Goal: Information Seeking & Learning: Learn about a topic

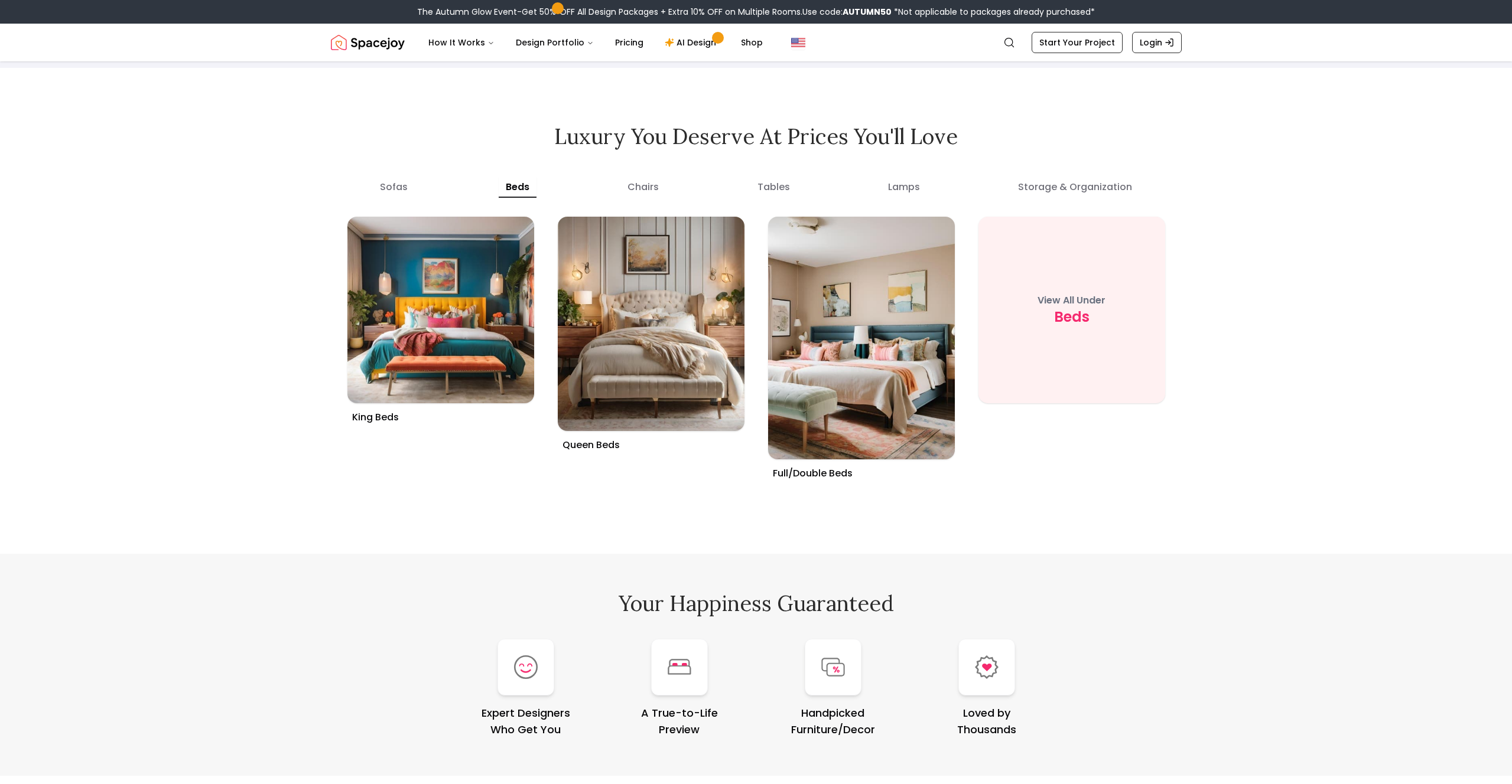
scroll to position [4541, 0]
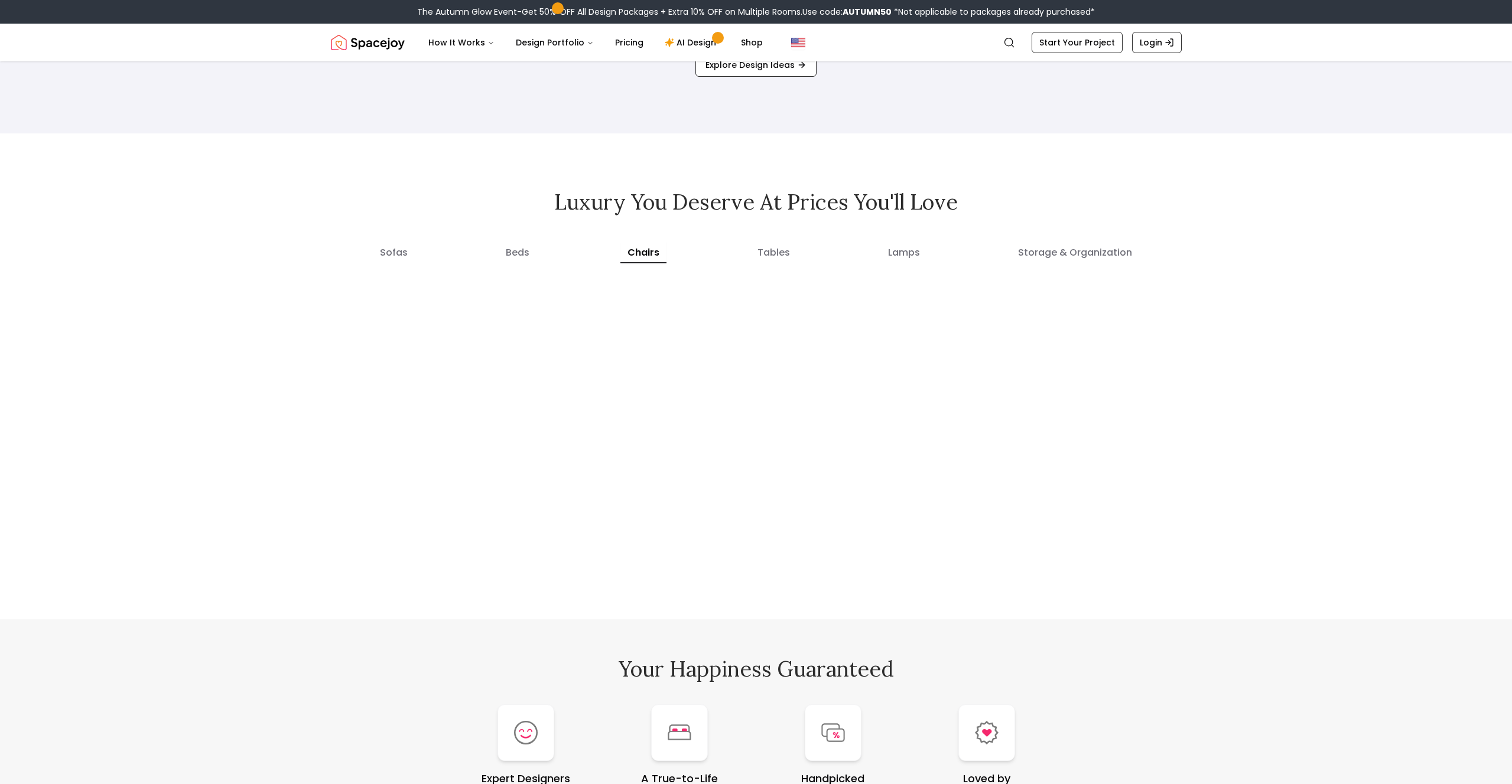
click at [636, 254] on button "chairs" at bounding box center [643, 253] width 46 height 21
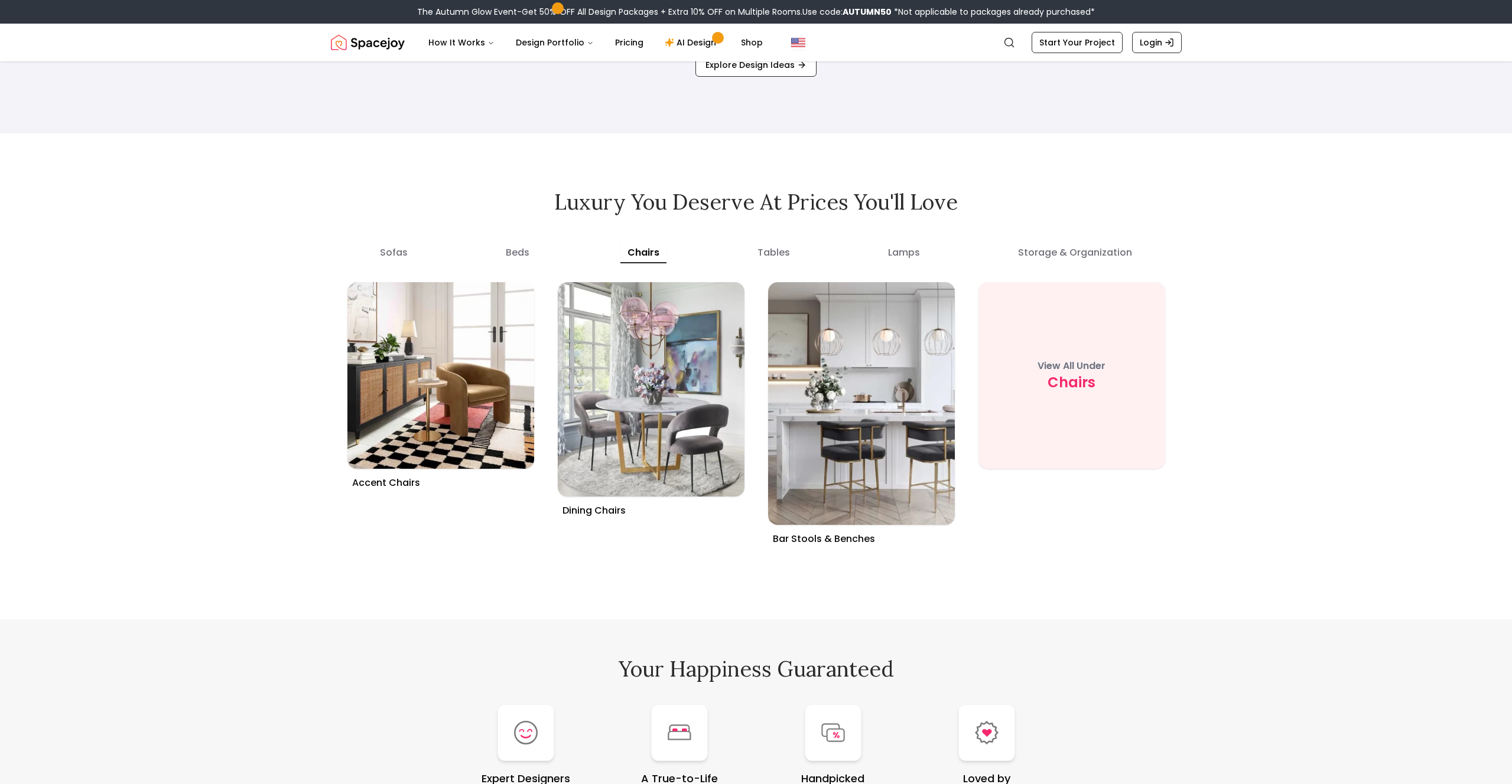
click at [771, 255] on button "tables" at bounding box center [774, 253] width 47 height 21
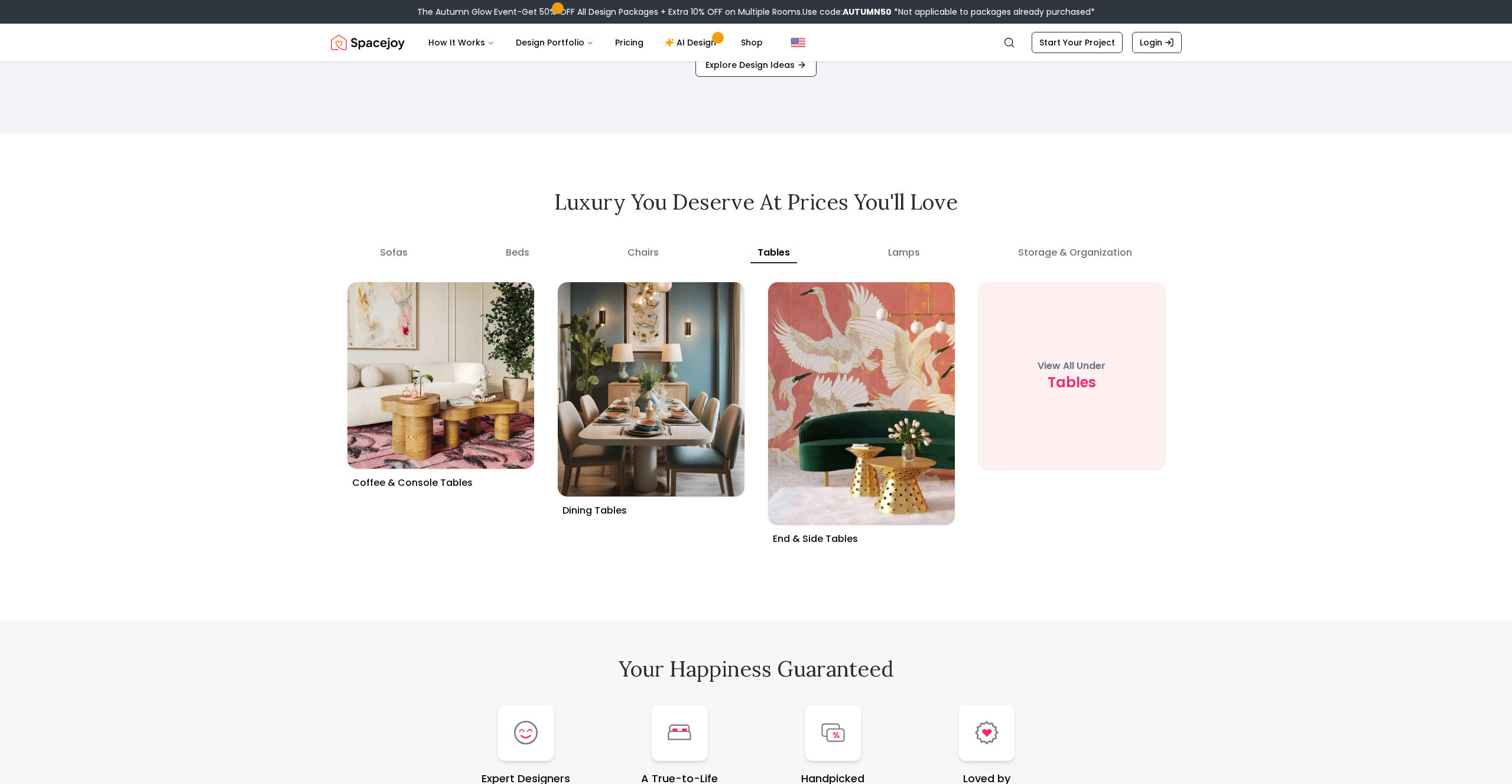
click at [906, 257] on button "lamps" at bounding box center [903, 253] width 46 height 21
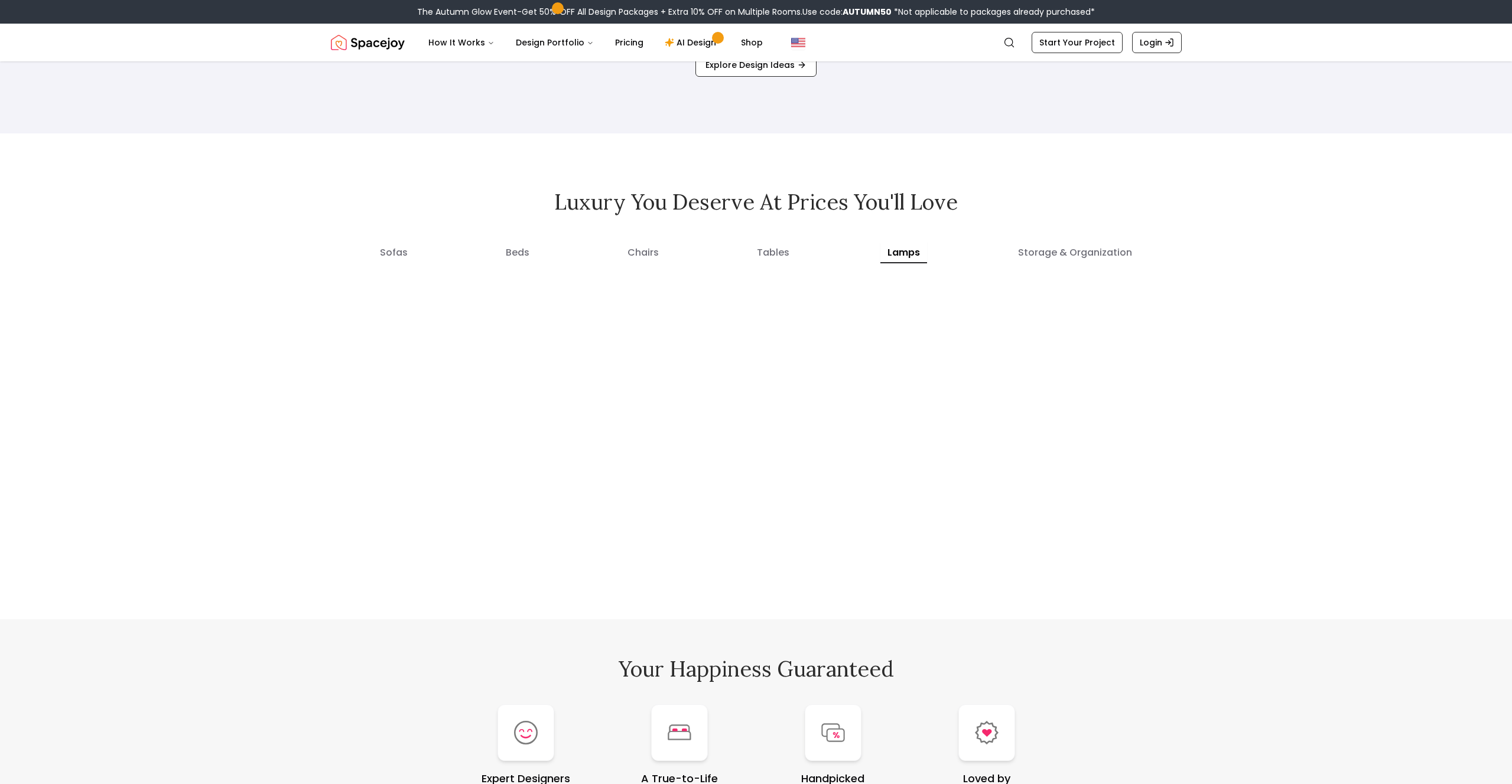
click at [1040, 254] on organization "storage & organization" at bounding box center [1074, 253] width 128 height 21
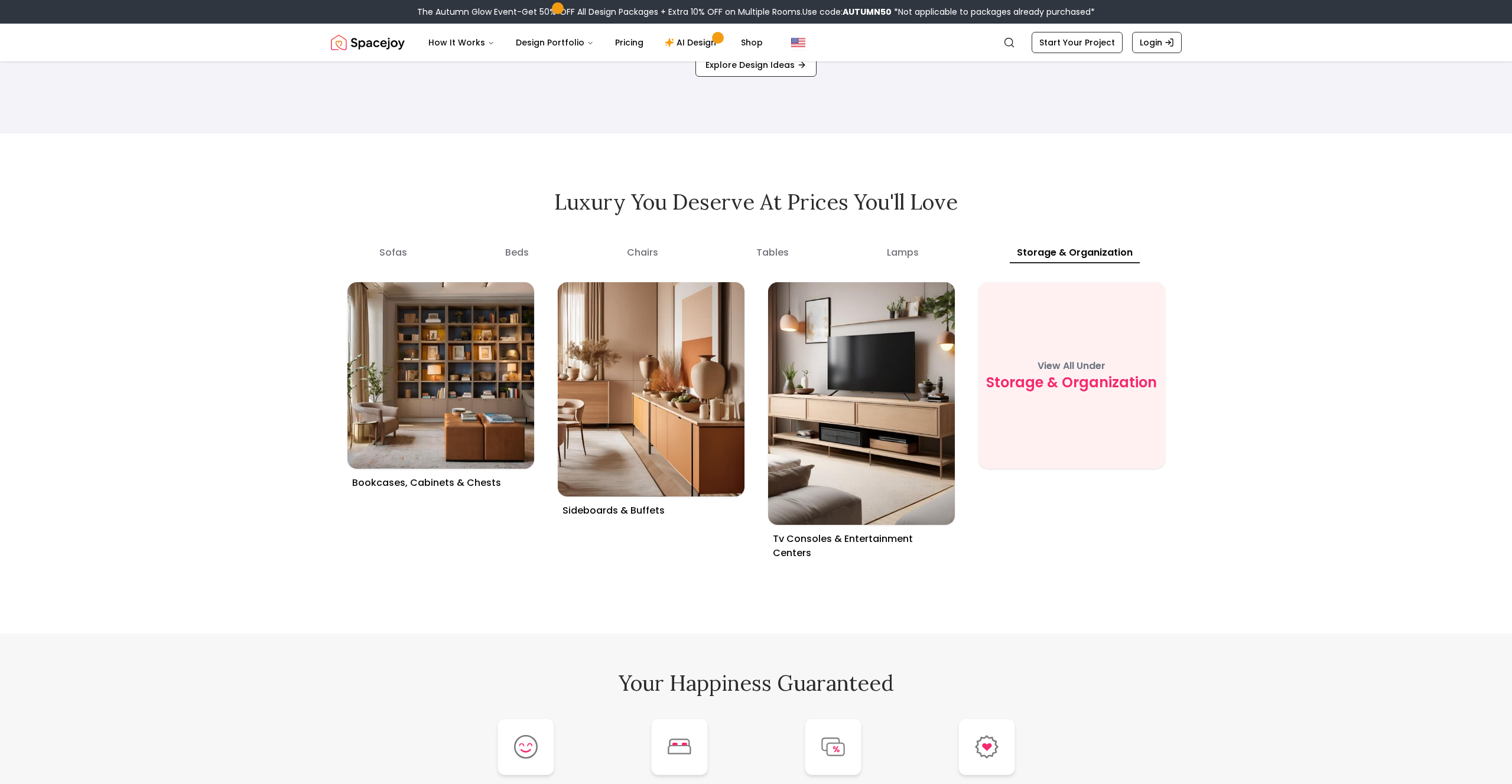
scroll to position [4582, 0]
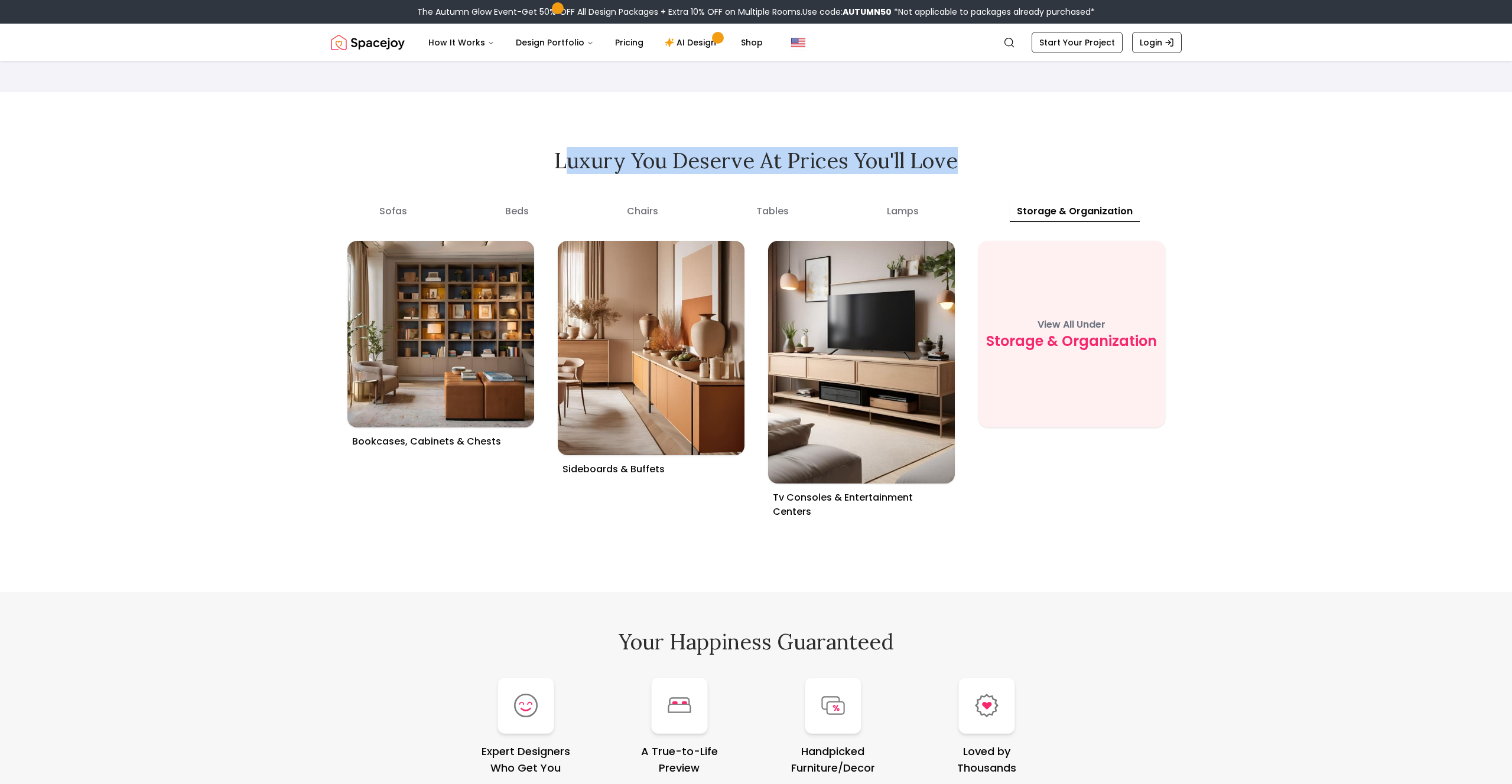
drag, startPoint x: 571, startPoint y: 163, endPoint x: 965, endPoint y: 162, distance: 394.0
click at [962, 162] on h2 "Luxury you deserve at prices you'll love" at bounding box center [756, 160] width 851 height 23
click at [969, 160] on h2 "Luxury you deserve at prices you'll love" at bounding box center [756, 160] width 851 height 23
drag, startPoint x: 984, startPoint y: 159, endPoint x: 532, endPoint y: 163, distance: 452.0
click at [533, 163] on h2 "Luxury you deserve at prices you'll love" at bounding box center [756, 160] width 851 height 23
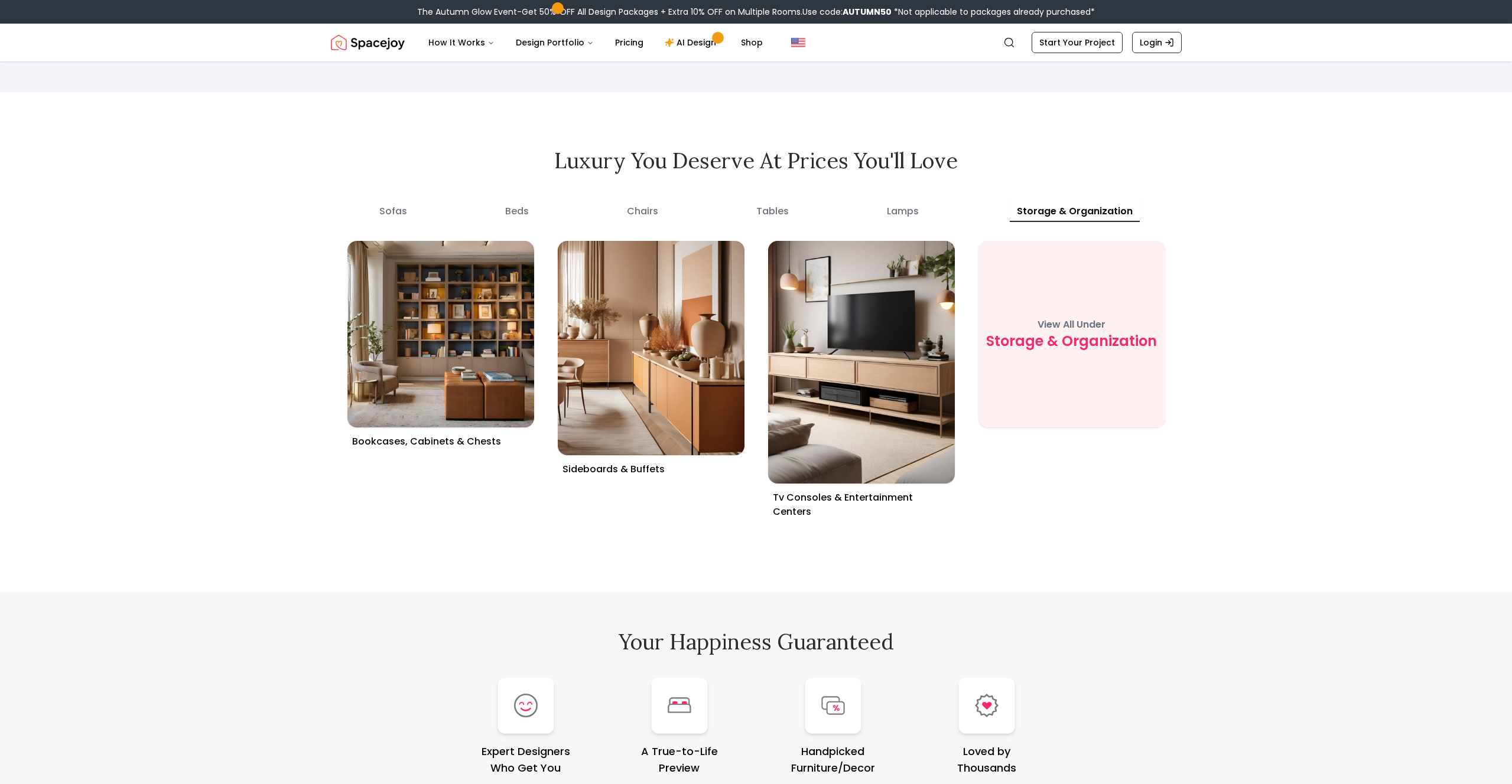
click at [529, 163] on h2 "Luxury you deserve at prices you'll love" at bounding box center [756, 160] width 851 height 23
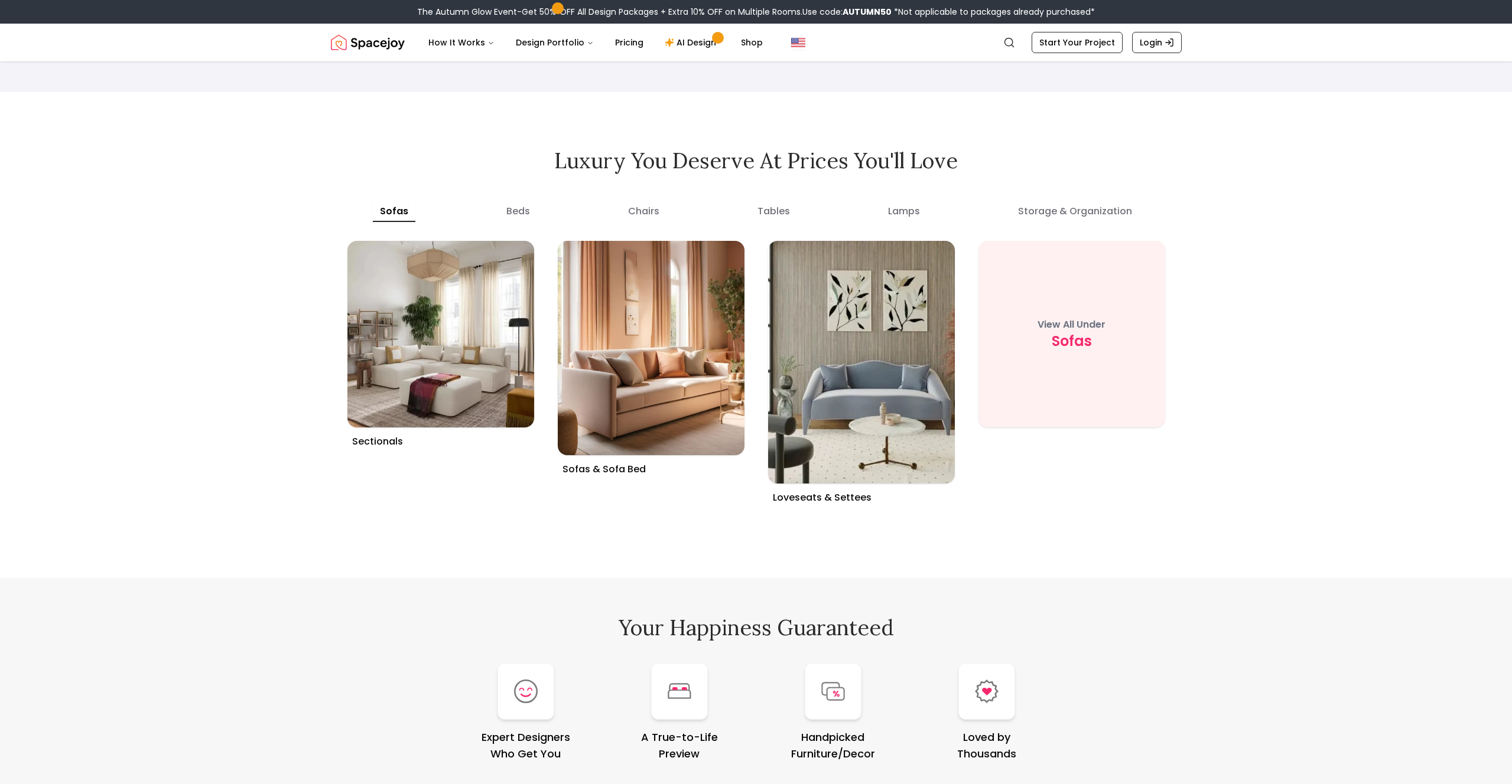
click at [399, 215] on button "sofas" at bounding box center [394, 211] width 42 height 21
click at [518, 213] on button "beds" at bounding box center [518, 211] width 38 height 21
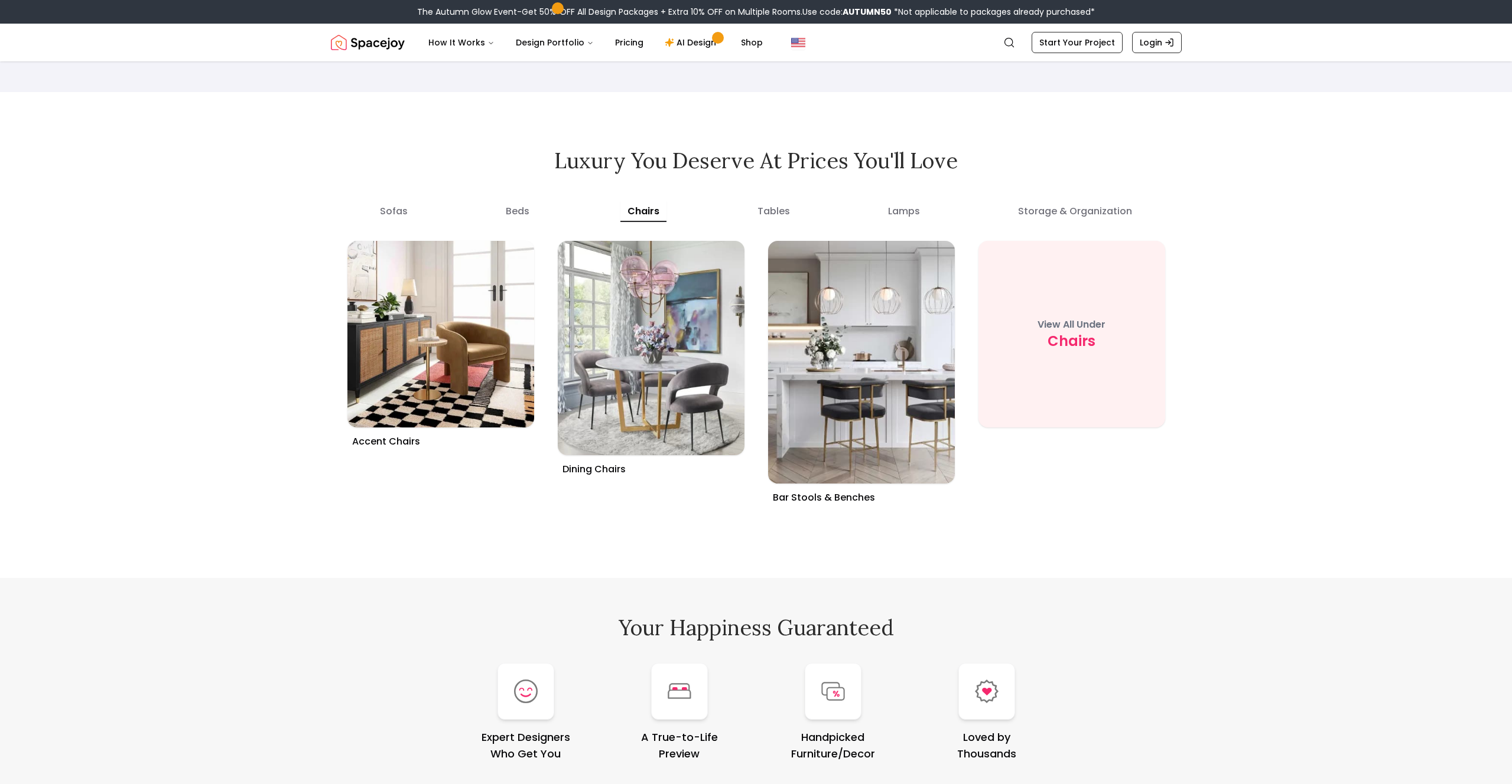
click at [638, 213] on button "chairs" at bounding box center [643, 211] width 46 height 21
click at [783, 210] on button "tables" at bounding box center [774, 211] width 47 height 21
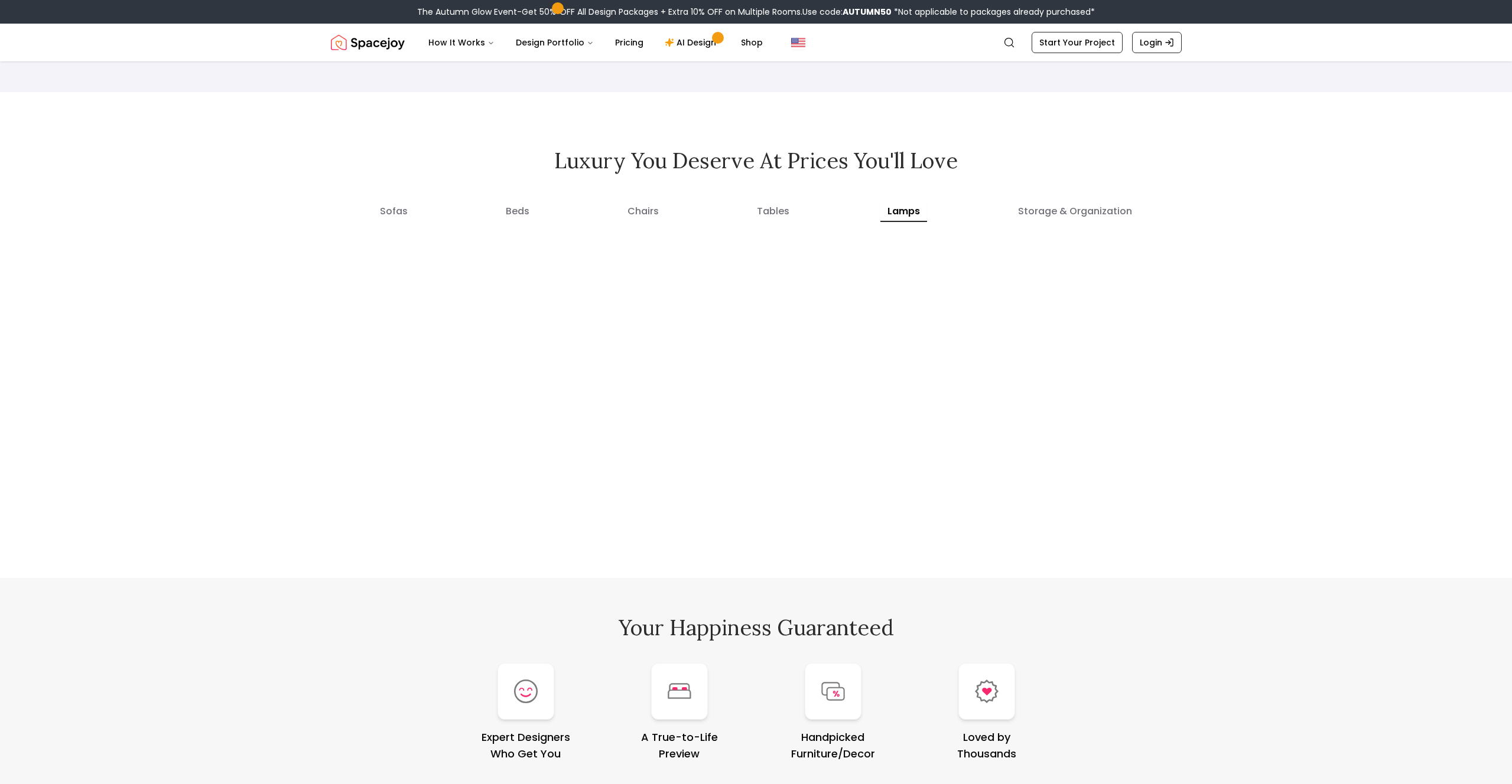
click at [905, 210] on button "lamps" at bounding box center [904, 211] width 47 height 21
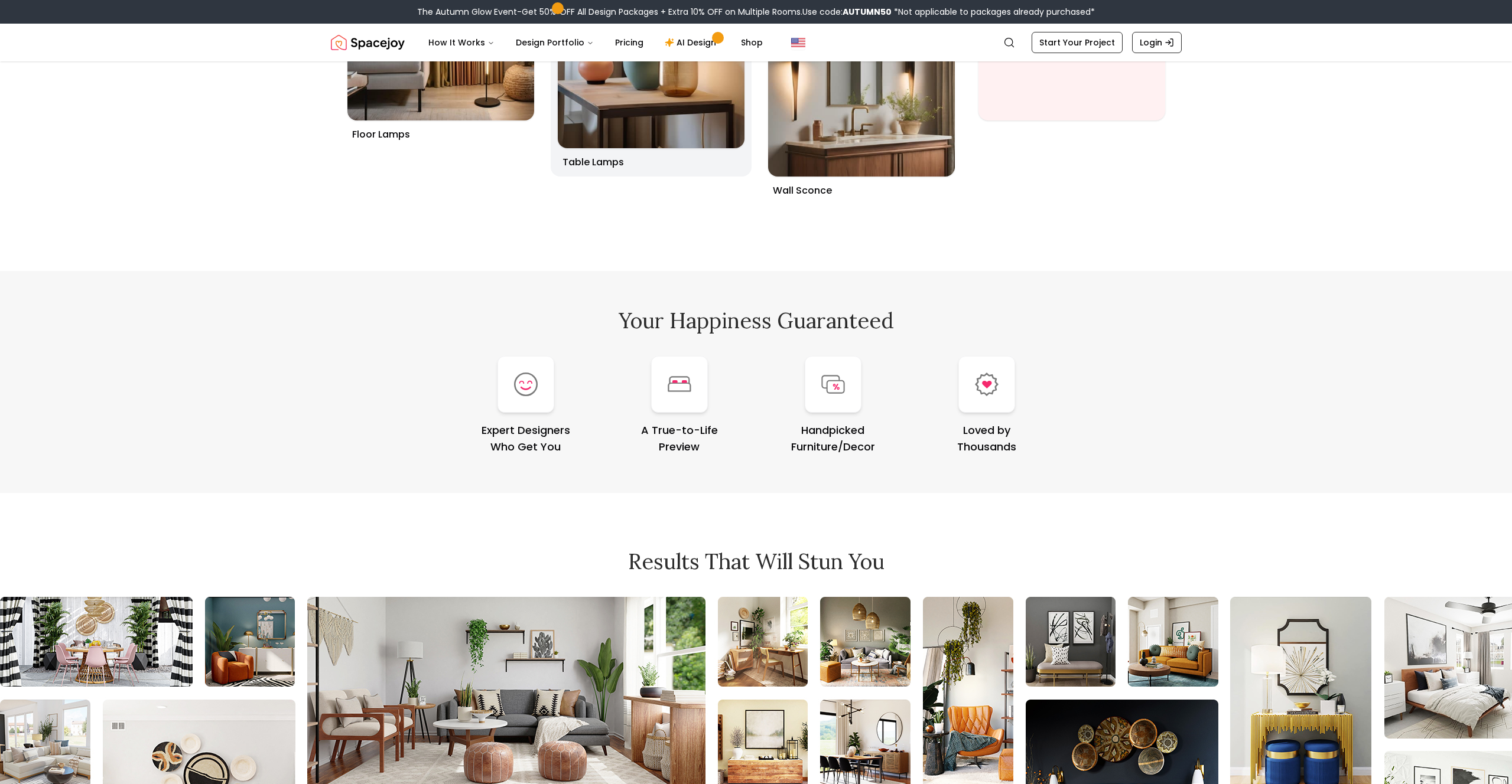
scroll to position [4912, 0]
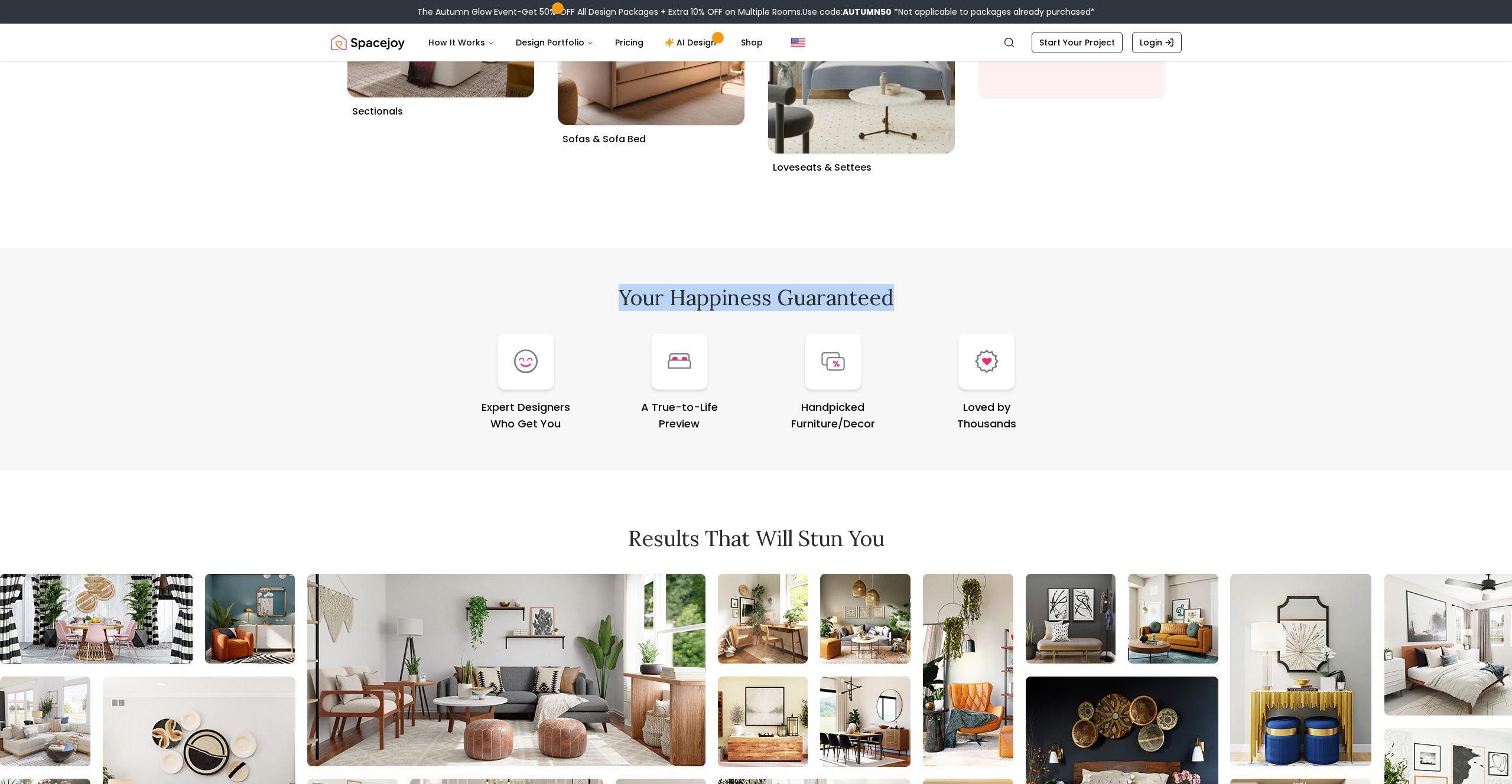
drag, startPoint x: 616, startPoint y: 296, endPoint x: 929, endPoint y: 294, distance: 313.0
click at [929, 294] on h2 "Your Happiness Guaranteed" at bounding box center [756, 297] width 851 height 23
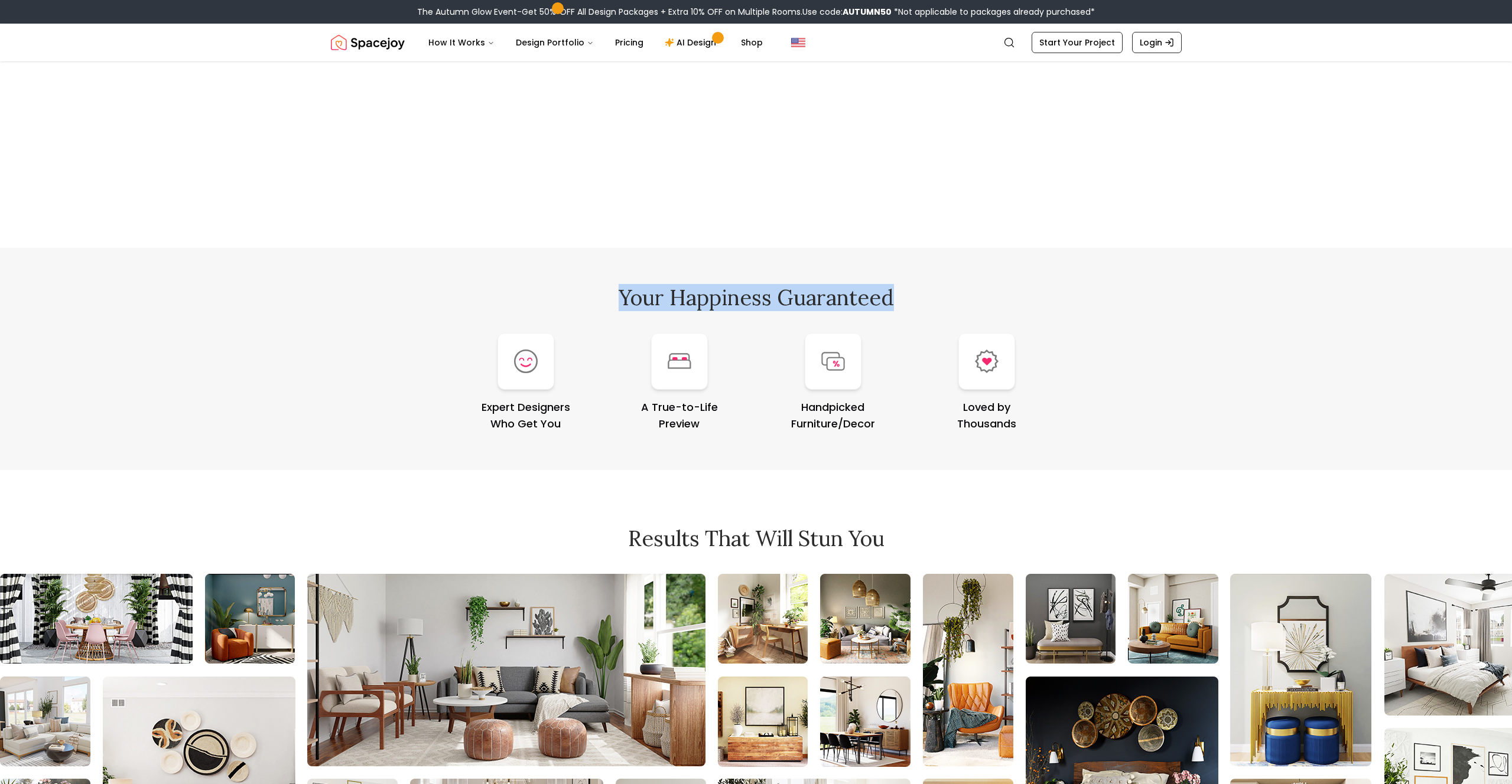
click at [932, 293] on h2 "Your Happiness Guaranteed" at bounding box center [756, 297] width 851 height 23
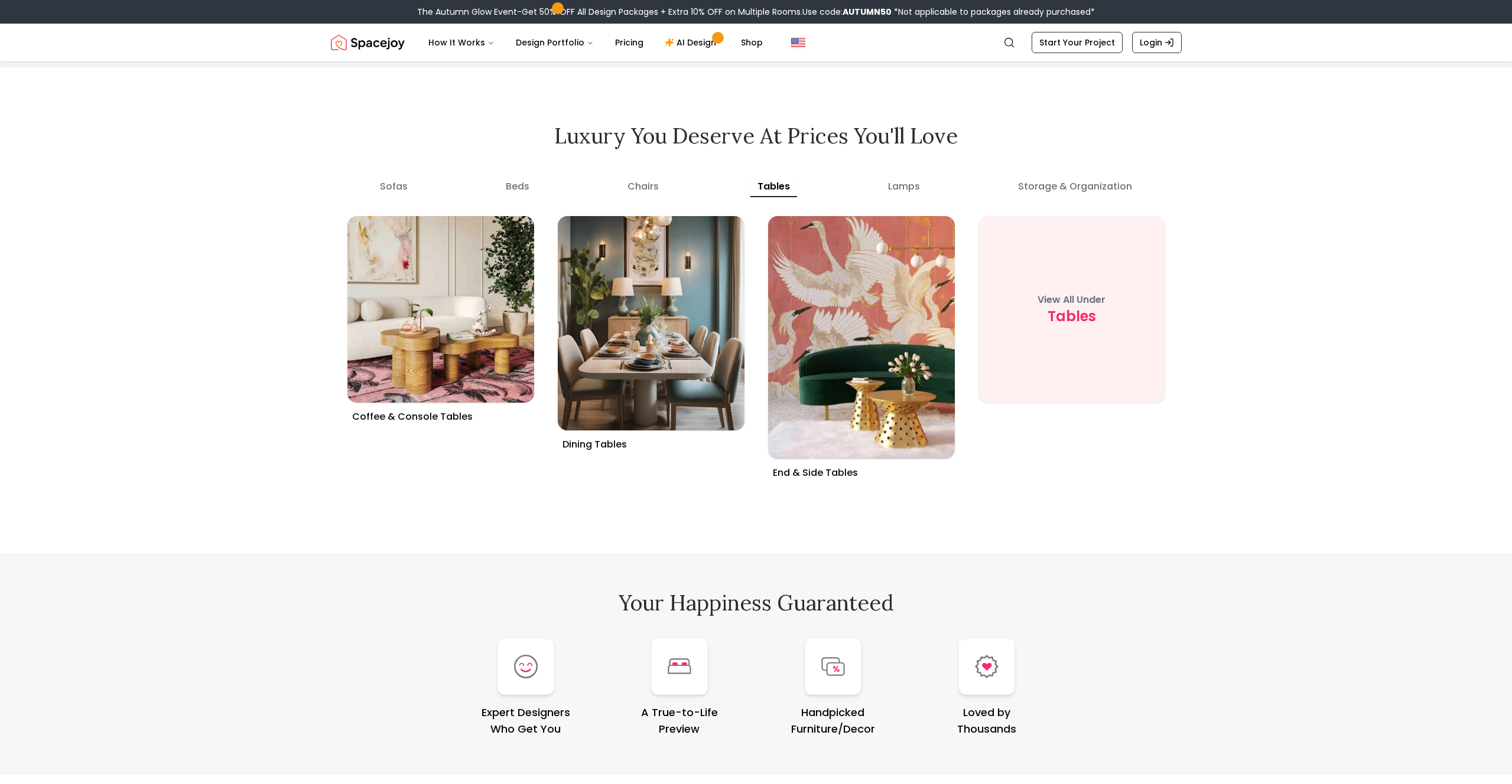
scroll to position [4605, 0]
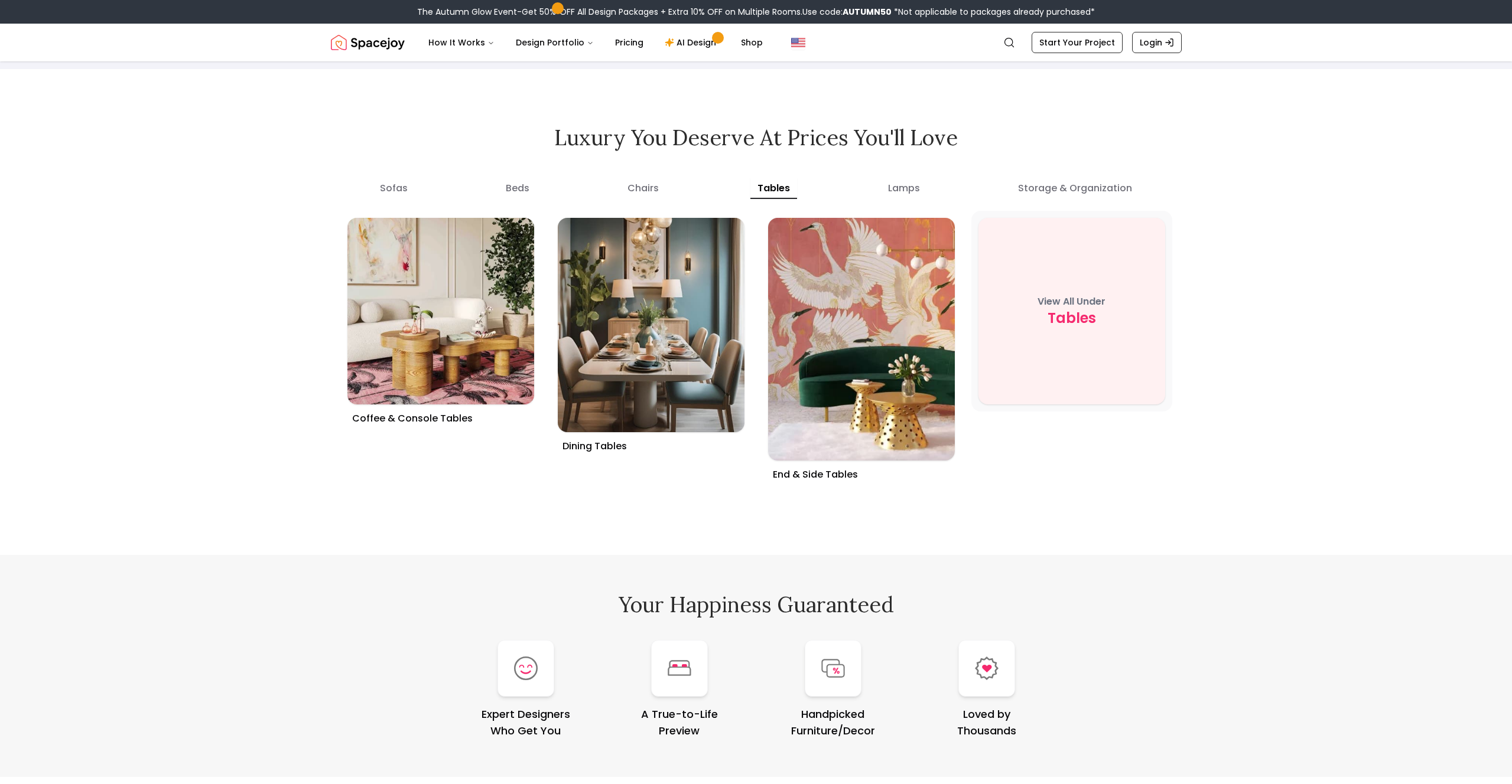
click at [1047, 293] on div "View All Under tables" at bounding box center [1071, 311] width 187 height 187
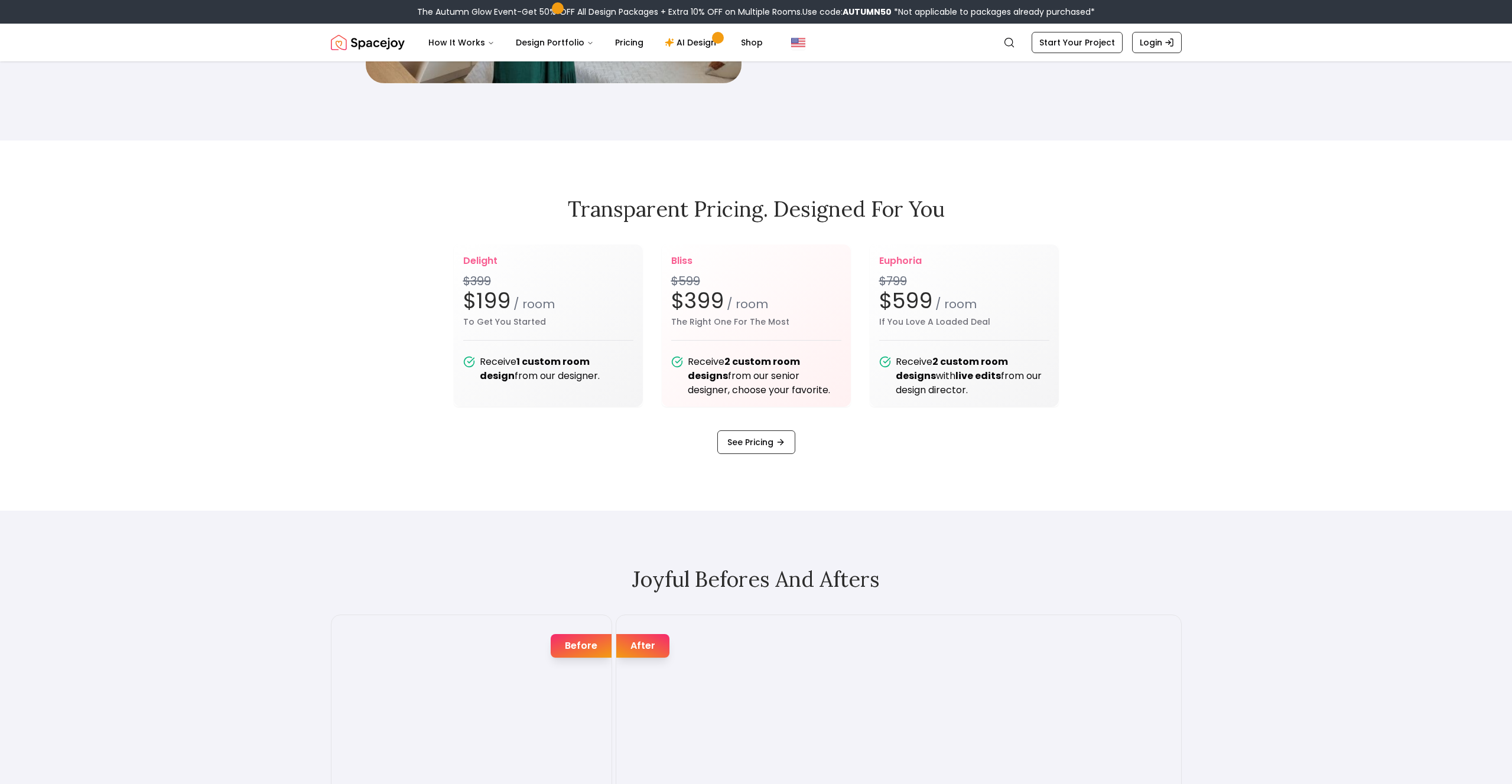
scroll to position [1714, 0]
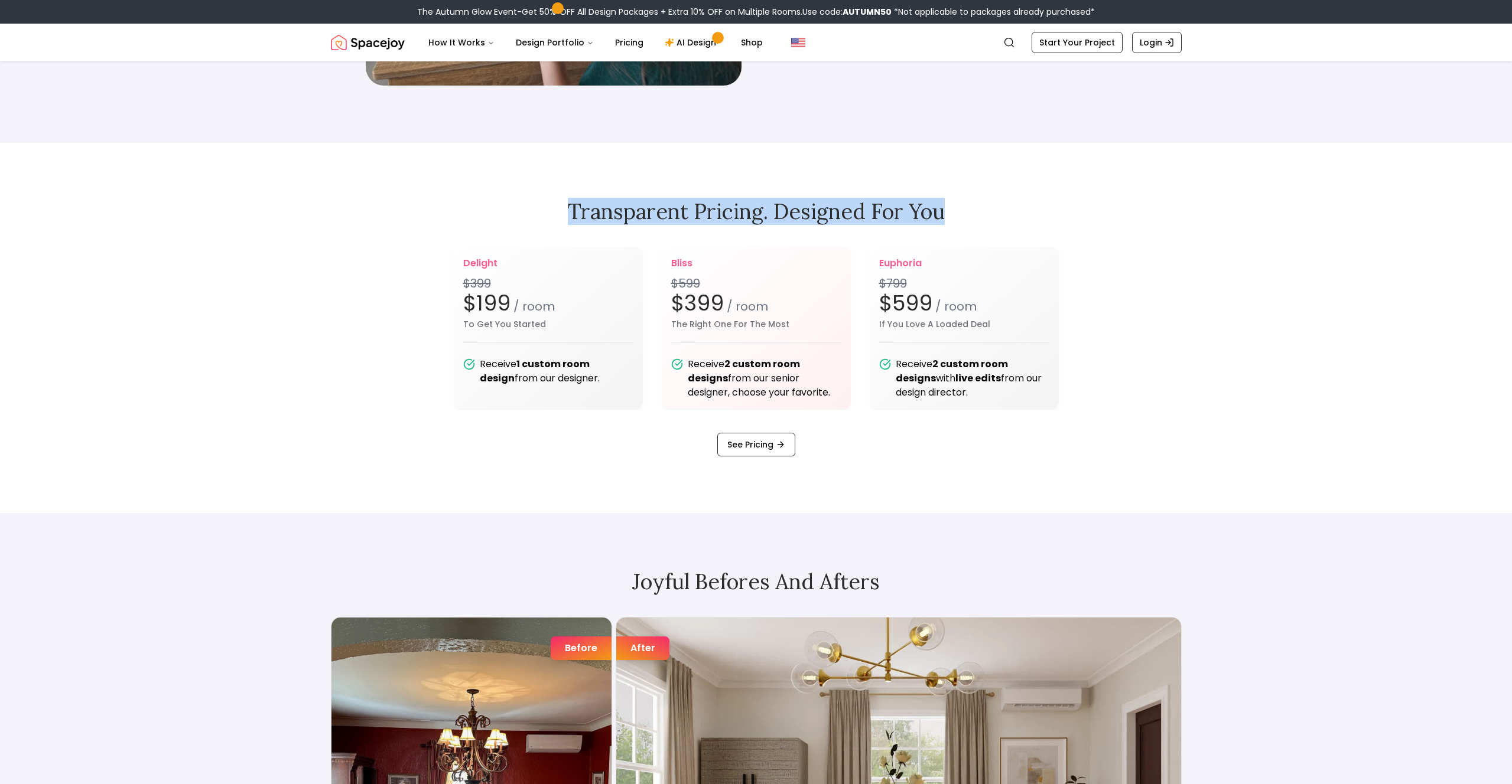
drag, startPoint x: 975, startPoint y: 211, endPoint x: 544, endPoint y: 211, distance: 431.0
click at [546, 219] on h2 "Transparent pricing. Designed for you" at bounding box center [756, 211] width 851 height 23
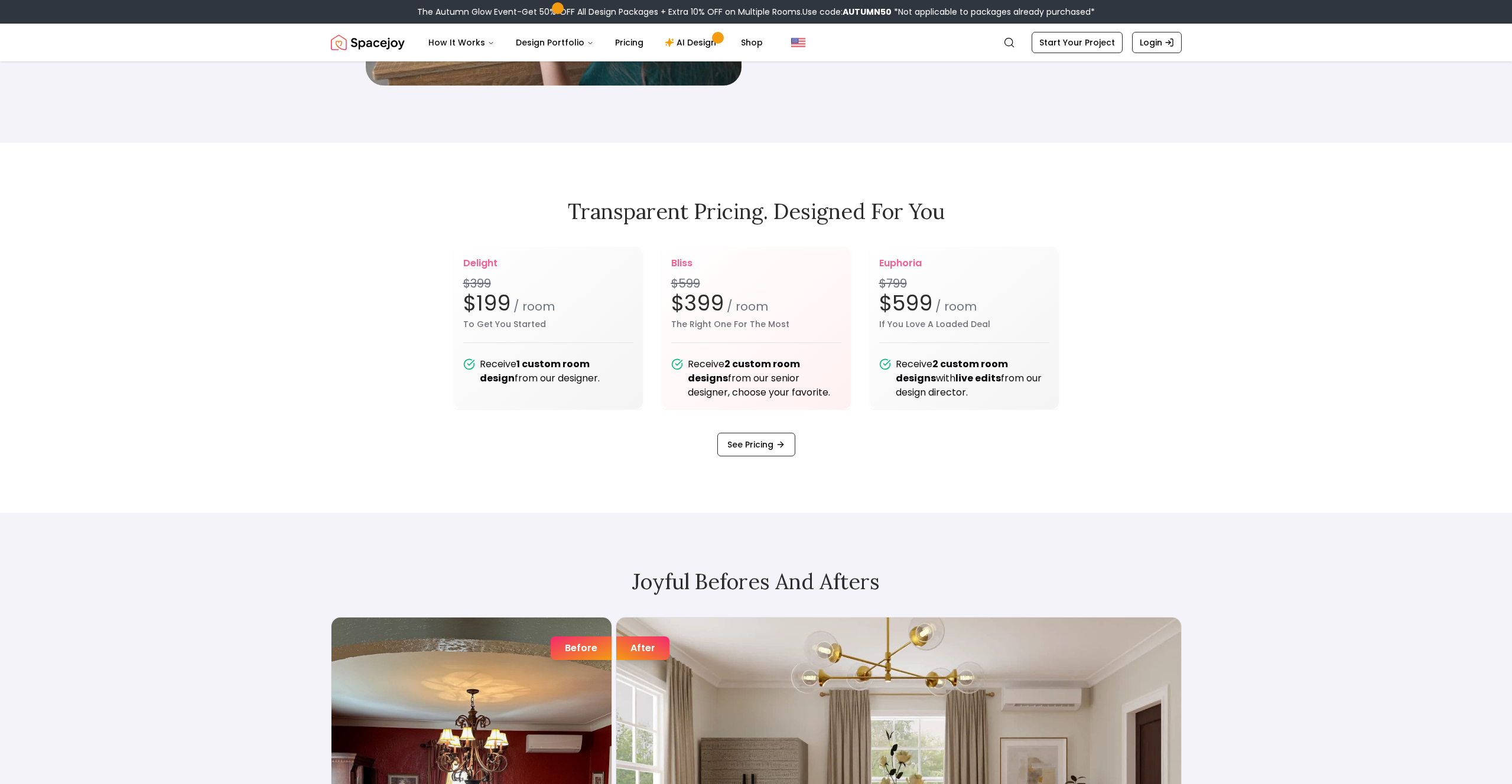
click at [765, 446] on link "See Pricing" at bounding box center [756, 444] width 78 height 23
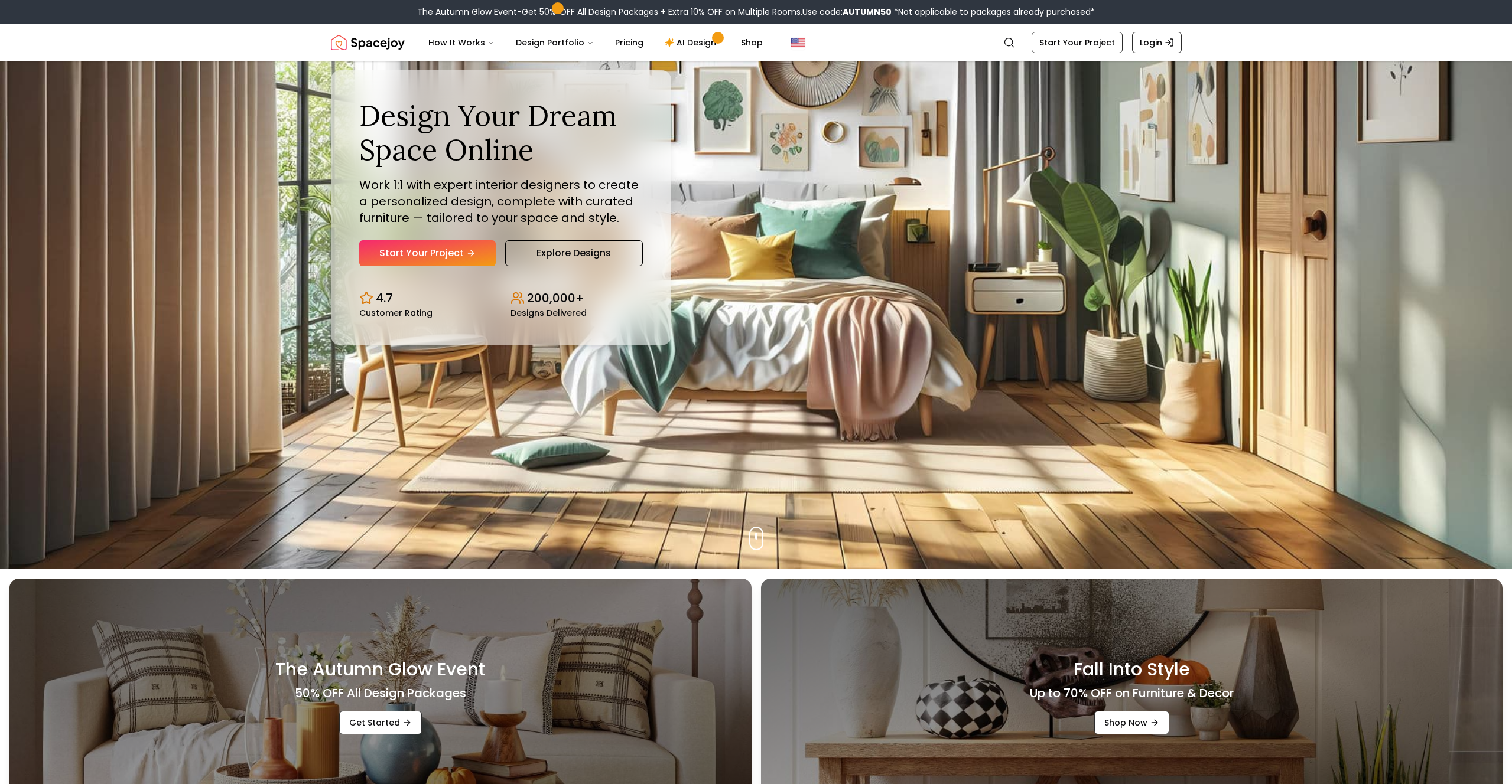
scroll to position [0, 0]
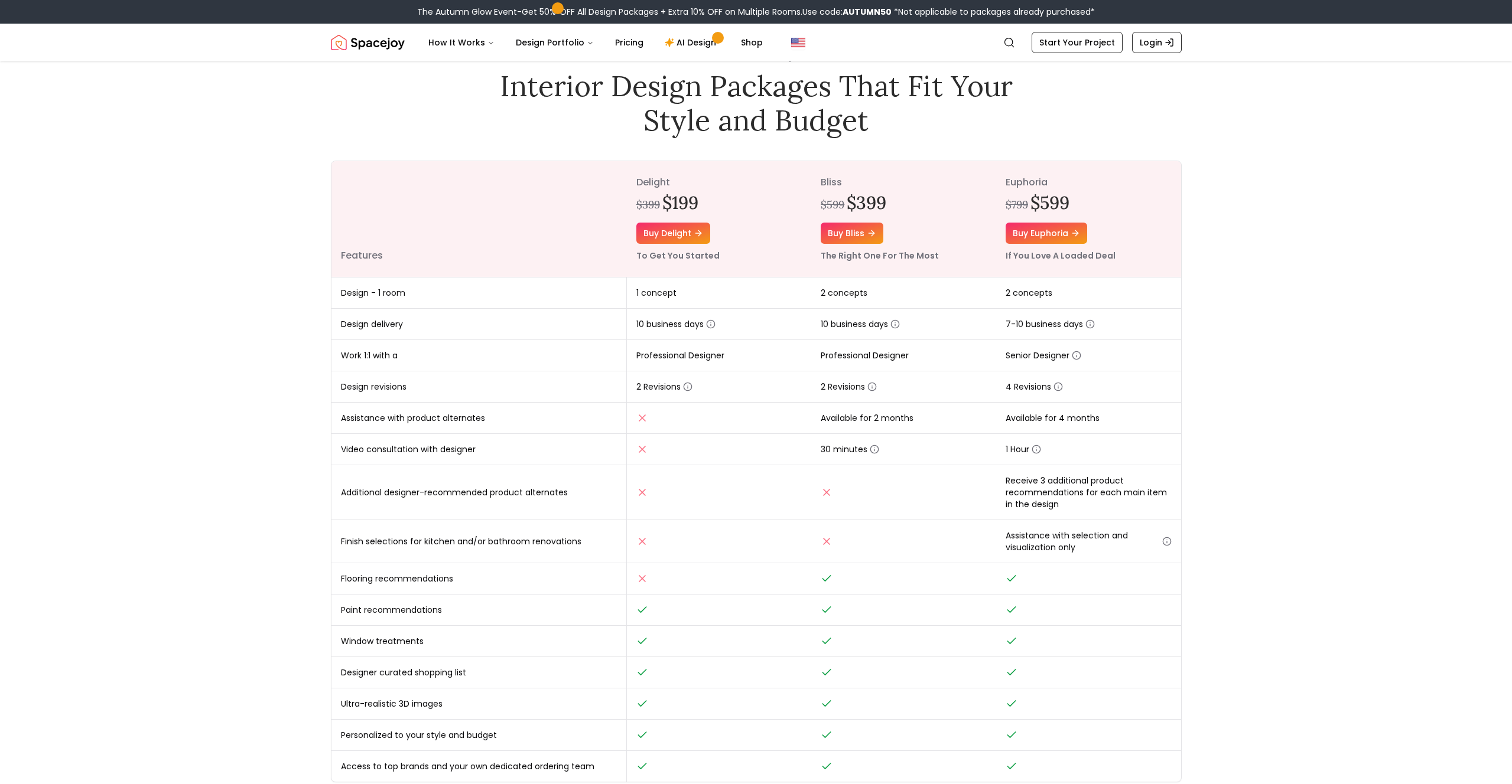
scroll to position [11, 0]
